Goal: Use online tool/utility: Utilize a website feature to perform a specific function

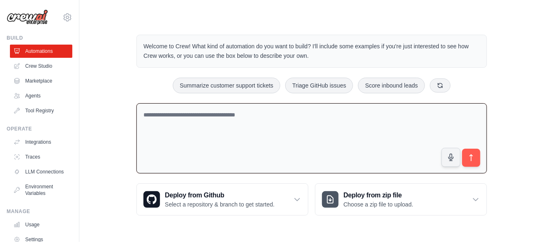
click at [177, 123] on textarea at bounding box center [312, 138] width 351 height 71
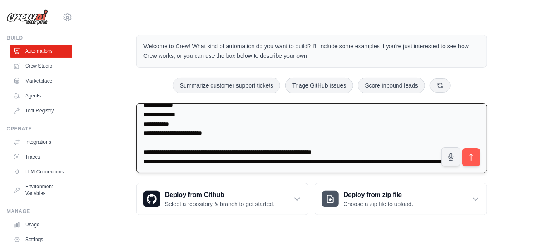
scroll to position [39, 0]
click at [236, 164] on textarea "**********" at bounding box center [312, 138] width 351 height 70
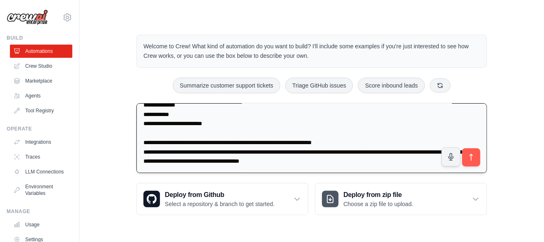
type textarea "**********"
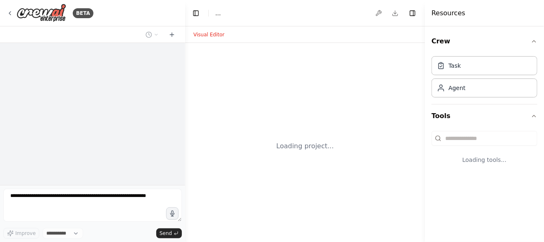
select select "****"
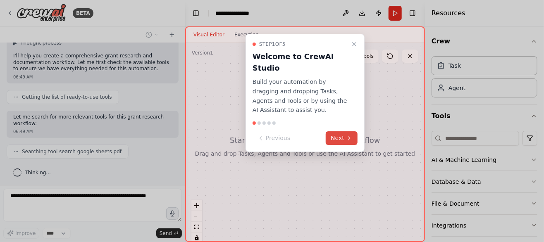
scroll to position [103, 0]
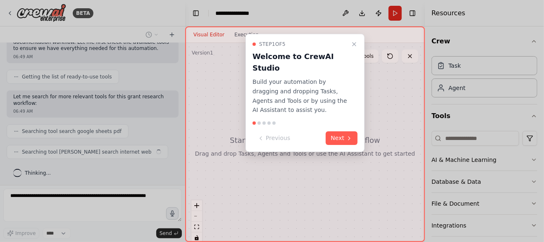
drag, startPoint x: 343, startPoint y: 131, endPoint x: 302, endPoint y: 89, distance: 57.9
click at [302, 89] on p "Build your automation by dragging and dropping Tasks, Agents and Tools or by us…" at bounding box center [300, 96] width 95 height 38
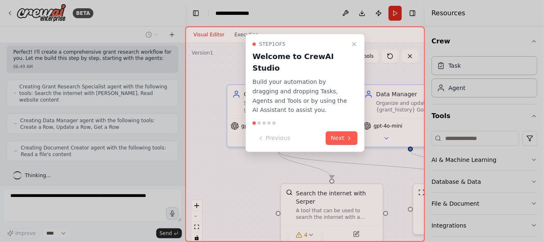
scroll to position [355, 0]
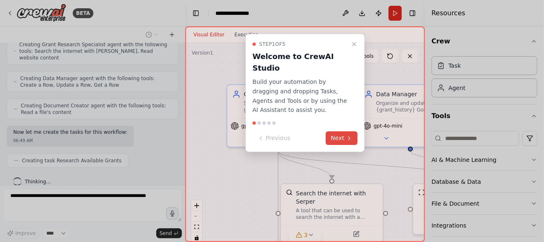
click at [348, 135] on icon at bounding box center [349, 138] width 7 height 7
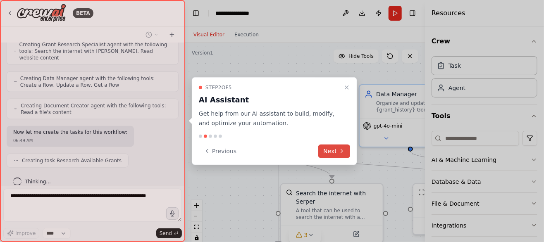
scroll to position [375, 0]
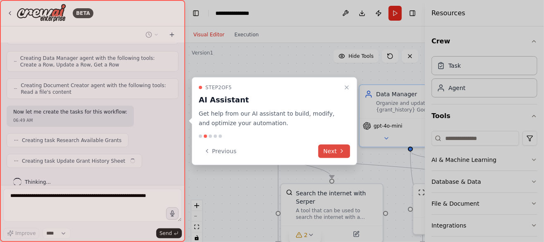
click at [337, 151] on button "Next" at bounding box center [335, 151] width 32 height 14
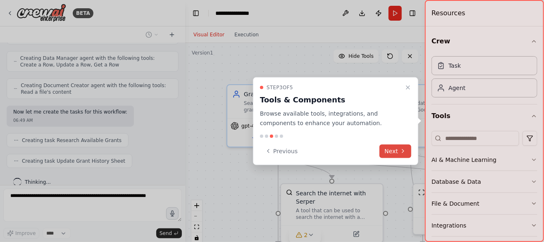
click at [393, 152] on button "Next" at bounding box center [396, 151] width 32 height 14
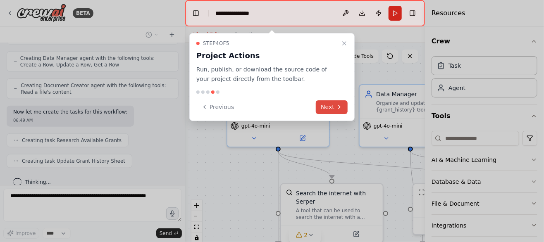
click at [331, 105] on button "Next" at bounding box center [332, 108] width 32 height 14
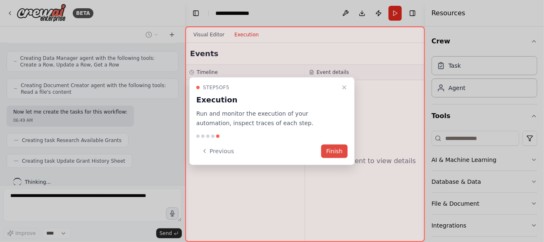
scroll to position [396, 0]
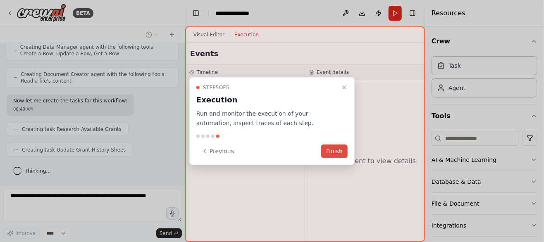
click at [339, 146] on button "Finish" at bounding box center [334, 151] width 26 height 14
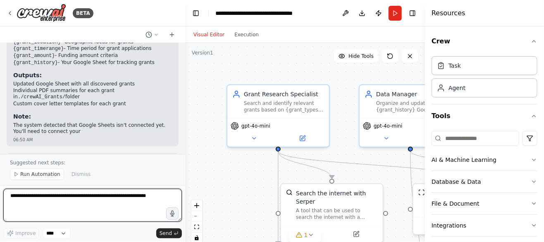
scroll to position [783, 0]
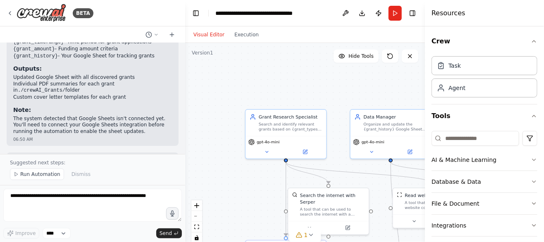
drag, startPoint x: 251, startPoint y: 221, endPoint x: 207, endPoint y: 156, distance: 78.0
click at [207, 156] on div ".deletable-edge-delete-btn { width: 20px; height: 20px; border: 0px solid #ffff…" at bounding box center [305, 146] width 240 height 207
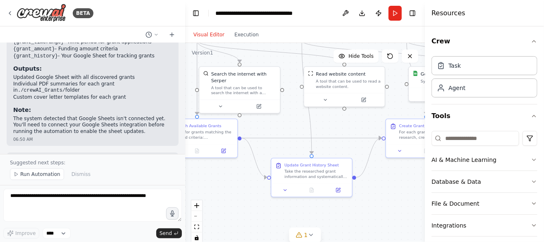
drag, startPoint x: 333, startPoint y: 186, endPoint x: 287, endPoint y: 127, distance: 74.8
click at [287, 127] on div ".deletable-edge-delete-btn { width: 20px; height: 20px; border: 0px solid #ffff…" at bounding box center [305, 146] width 240 height 207
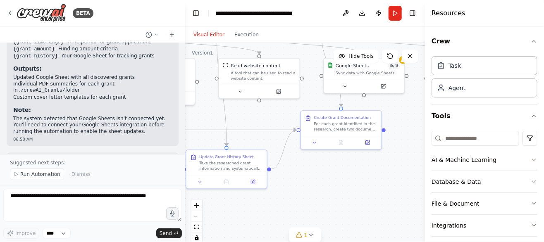
drag, startPoint x: 388, startPoint y: 198, endPoint x: 301, endPoint y: 190, distance: 87.2
click at [301, 190] on div ".deletable-edge-delete-btn { width: 20px; height: 20px; border: 0px solid #ffff…" at bounding box center [305, 146] width 240 height 207
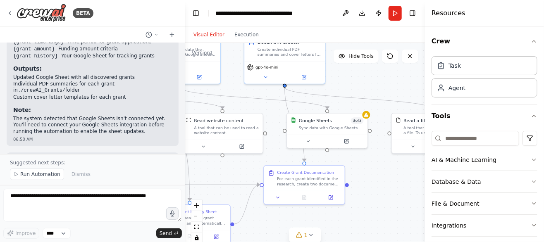
drag, startPoint x: 361, startPoint y: 168, endPoint x: 326, endPoint y: 225, distance: 66.4
click at [326, 225] on div ".deletable-edge-delete-btn { width: 20px; height: 20px; border: 0px solid #ffff…" at bounding box center [305, 146] width 240 height 207
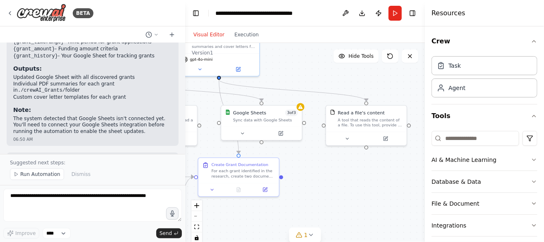
drag, startPoint x: 391, startPoint y: 188, endPoint x: 320, endPoint y: 178, distance: 71.0
click at [320, 178] on div ".deletable-edge-delete-btn { width: 20px; height: 20px; border: 0px solid #ffff…" at bounding box center [305, 146] width 240 height 207
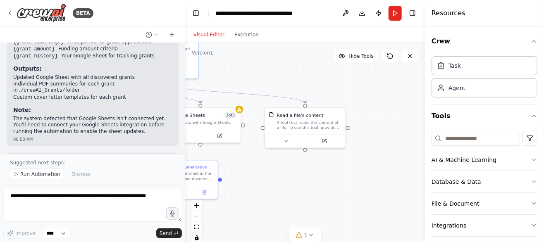
drag, startPoint x: 350, startPoint y: 178, endPoint x: 284, endPoint y: 181, distance: 65.4
click at [284, 181] on div ".deletable-edge-delete-btn { width: 20px; height: 20px; border: 0px solid #ffff…" at bounding box center [305, 146] width 240 height 207
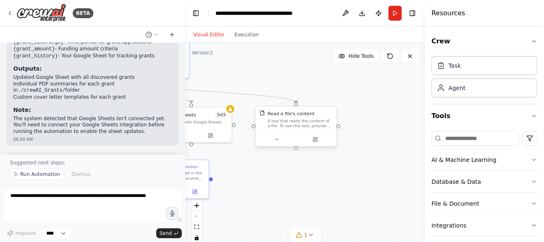
click at [308, 120] on div "A tool that reads the content of a file. To use this tool, provide a 'file_path…" at bounding box center [300, 123] width 65 height 10
click at [280, 141] on button at bounding box center [277, 140] width 37 height 8
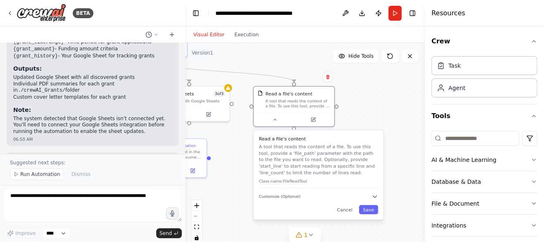
drag, startPoint x: 375, startPoint y: 139, endPoint x: 370, endPoint y: 105, distance: 34.3
click at [370, 105] on div ".deletable-edge-delete-btn { width: 20px; height: 20px; border: 0px solid #ffff…" at bounding box center [305, 146] width 240 height 207
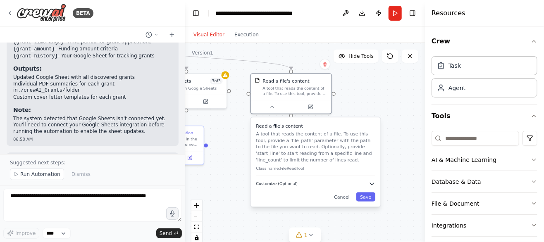
click at [294, 184] on button "Customize (Optional)" at bounding box center [316, 184] width 119 height 7
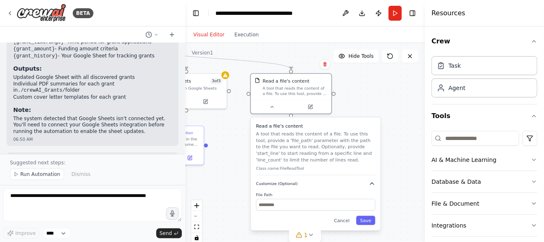
click at [294, 184] on button "Customize (Optional)" at bounding box center [316, 184] width 119 height 7
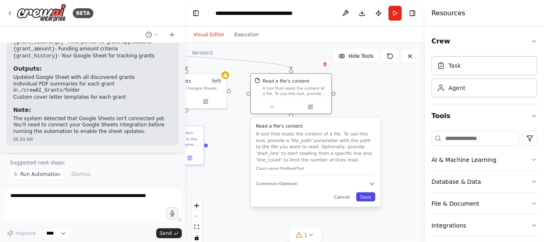
click at [367, 196] on button "Save" at bounding box center [366, 197] width 19 height 9
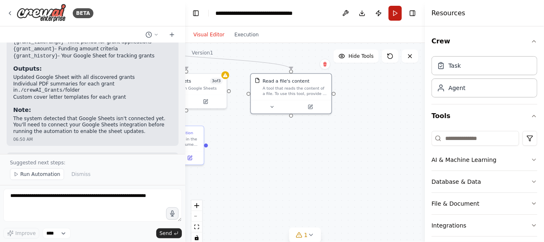
click at [397, 11] on button "Run" at bounding box center [395, 13] width 13 height 15
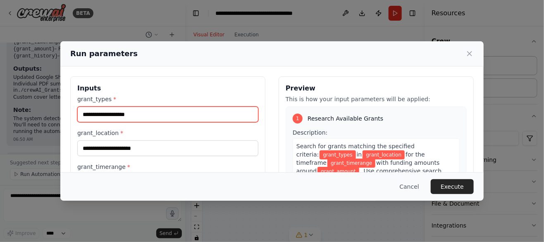
click at [129, 117] on input "grant_types *" at bounding box center [167, 115] width 181 height 16
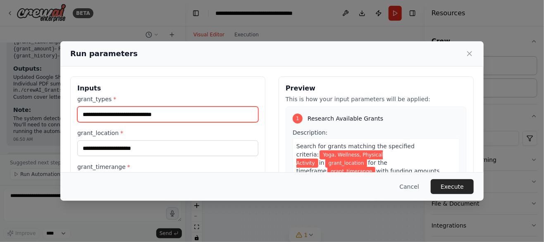
type input "**********"
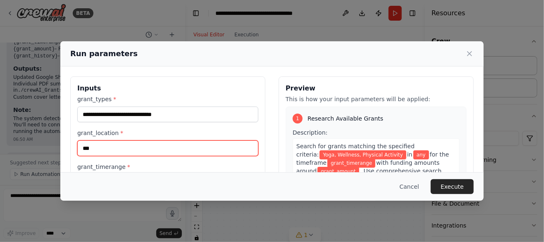
type input "***"
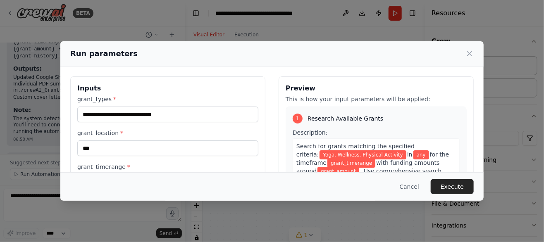
scroll to position [62, 0]
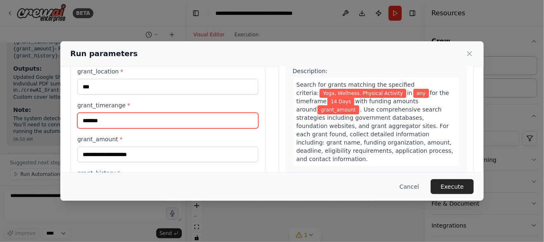
type input "*******"
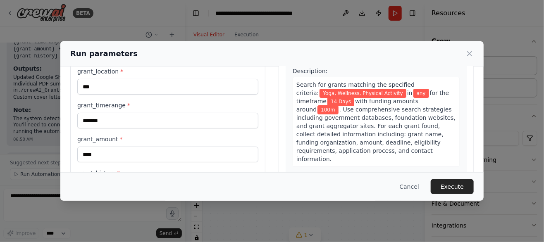
scroll to position [129, 0]
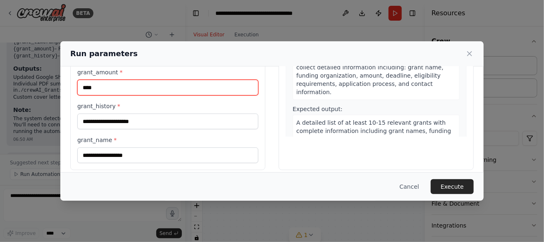
click at [133, 81] on input "****" at bounding box center [167, 88] width 181 height 16
type input "****"
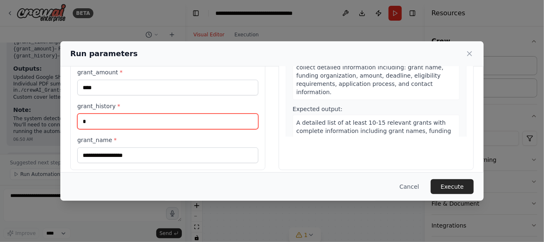
type input "*"
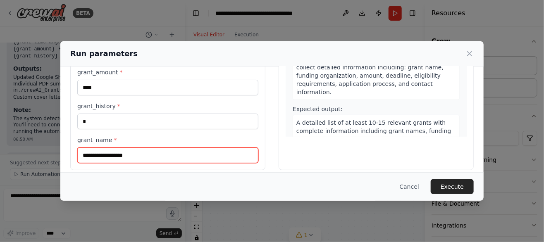
click at [110, 148] on input "grant_name *" at bounding box center [167, 156] width 181 height 16
type input "*"
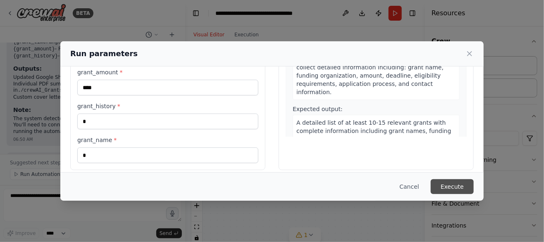
click at [440, 183] on button "Execute" at bounding box center [452, 187] width 43 height 15
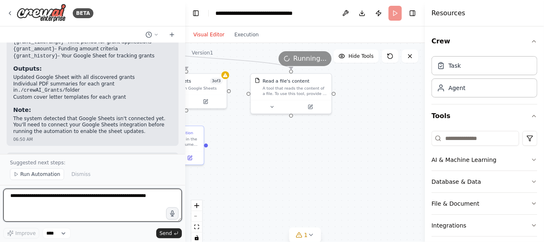
click at [96, 198] on textarea at bounding box center [92, 205] width 179 height 33
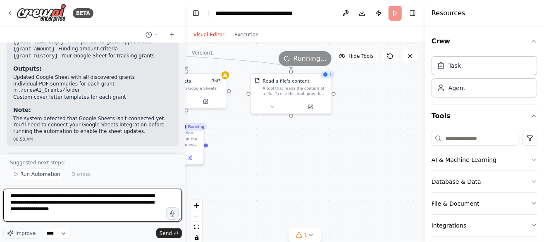
type textarea "**********"
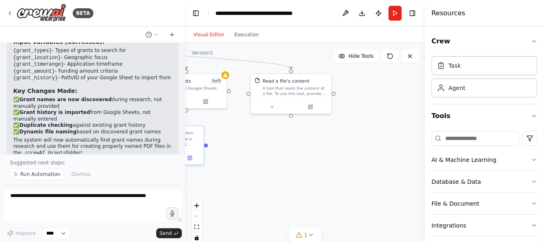
scroll to position [1429, 0]
